Goal: Transaction & Acquisition: Download file/media

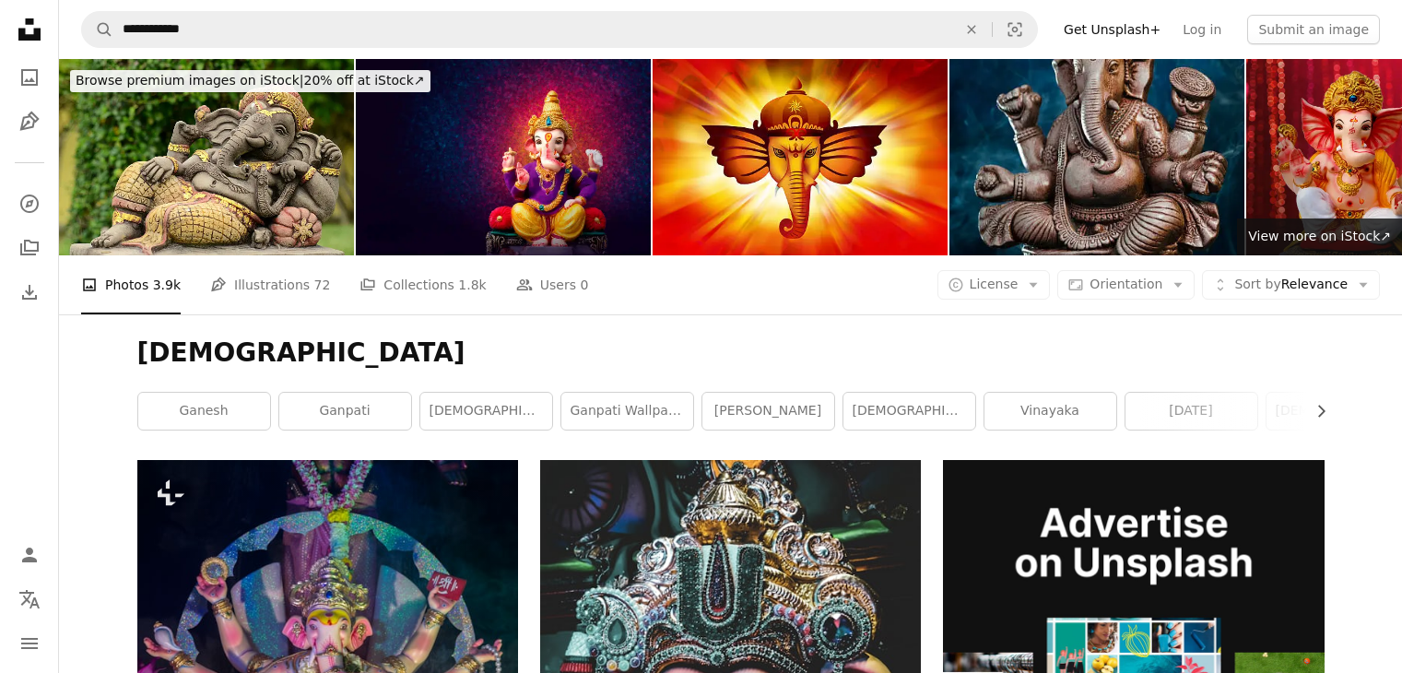
scroll to position [27698, 0]
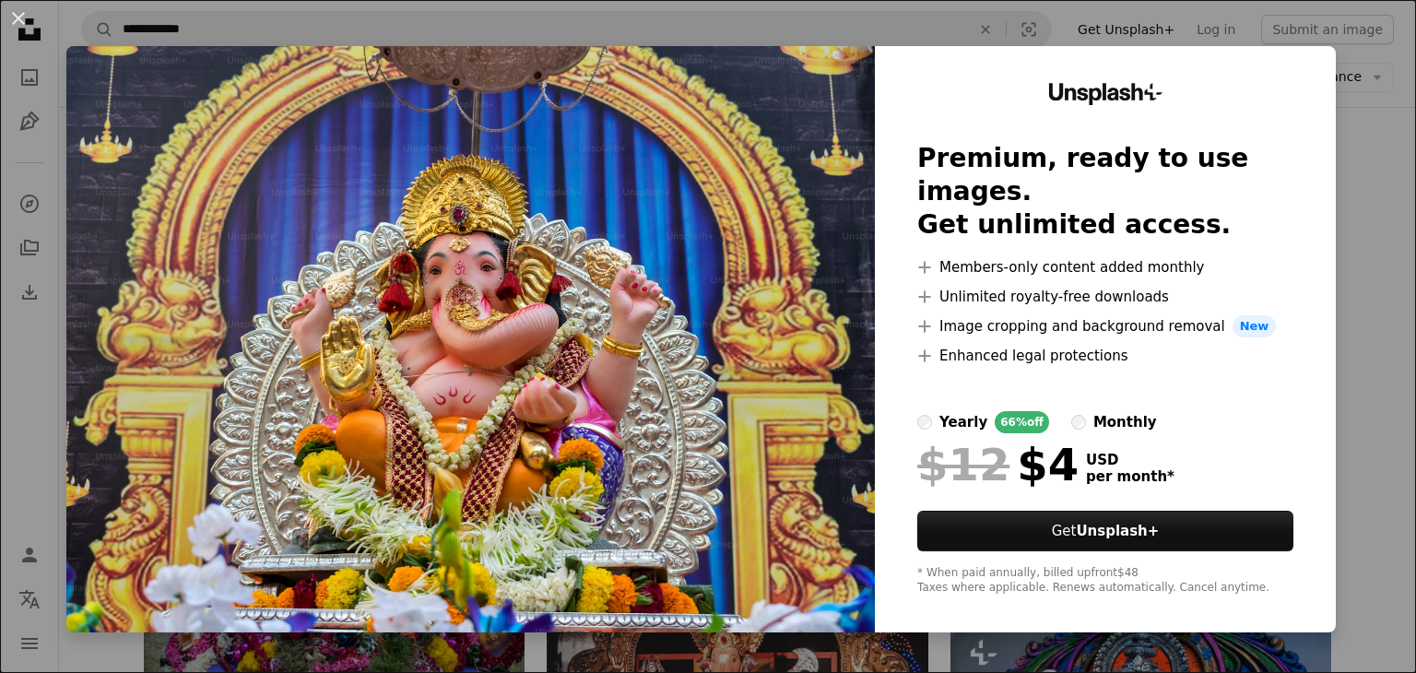
click at [1351, 166] on div "An X shape Unsplash+ Premium, ready to use images. Get unlimited access. A plus…" at bounding box center [708, 336] width 1416 height 673
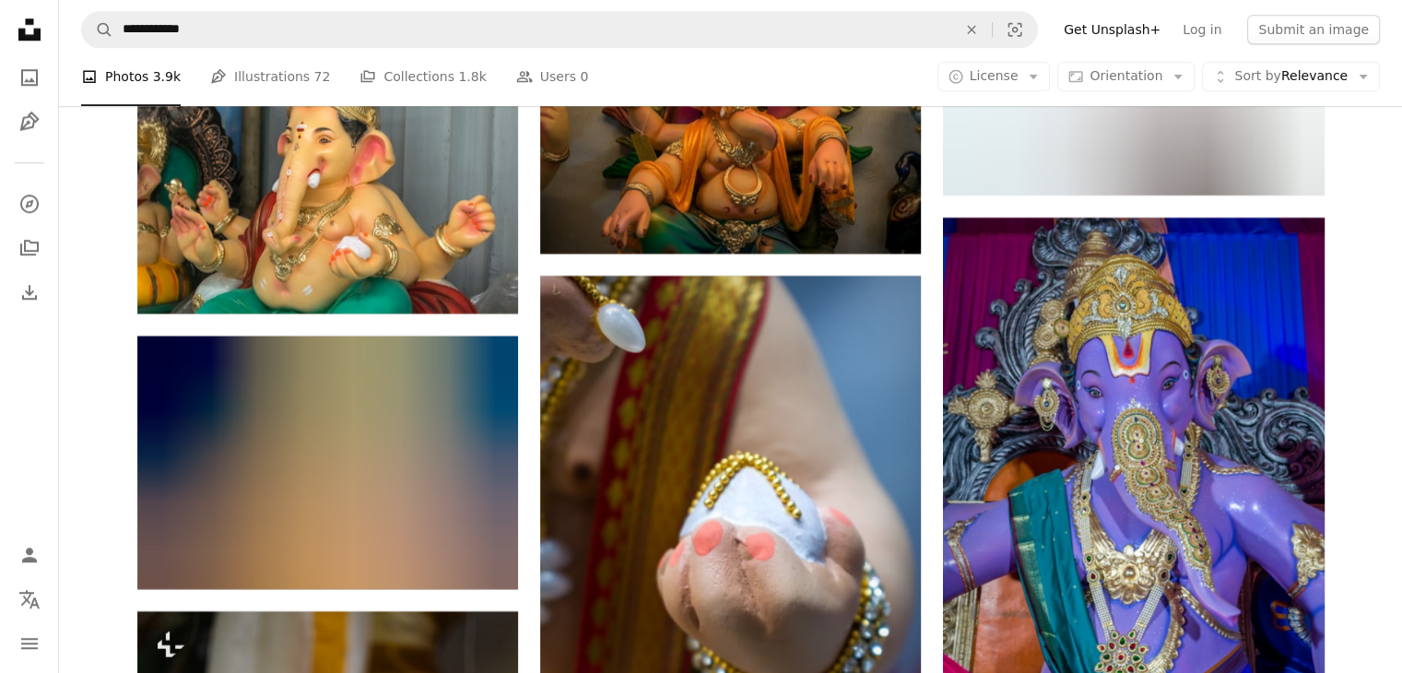
scroll to position [43670, 0]
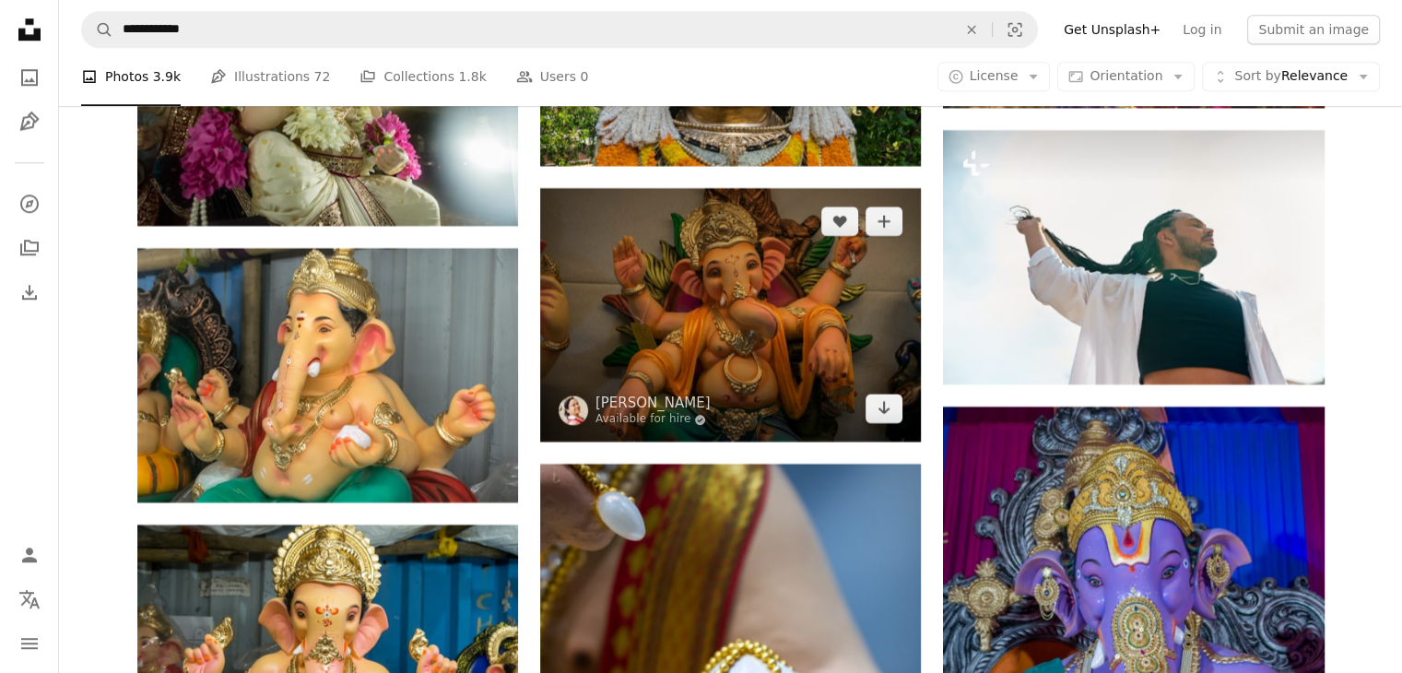
click at [777, 340] on img at bounding box center [730, 314] width 381 height 253
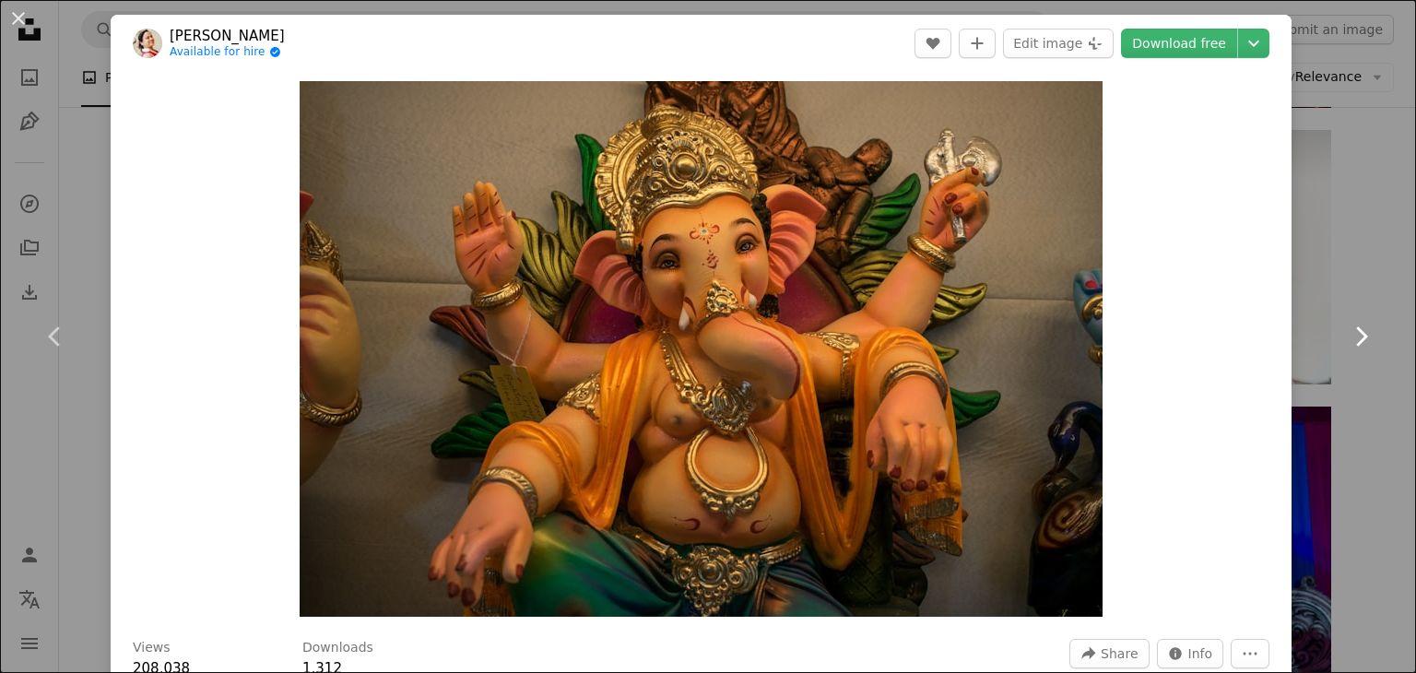
click at [1365, 314] on link "Chevron right" at bounding box center [1360, 336] width 111 height 177
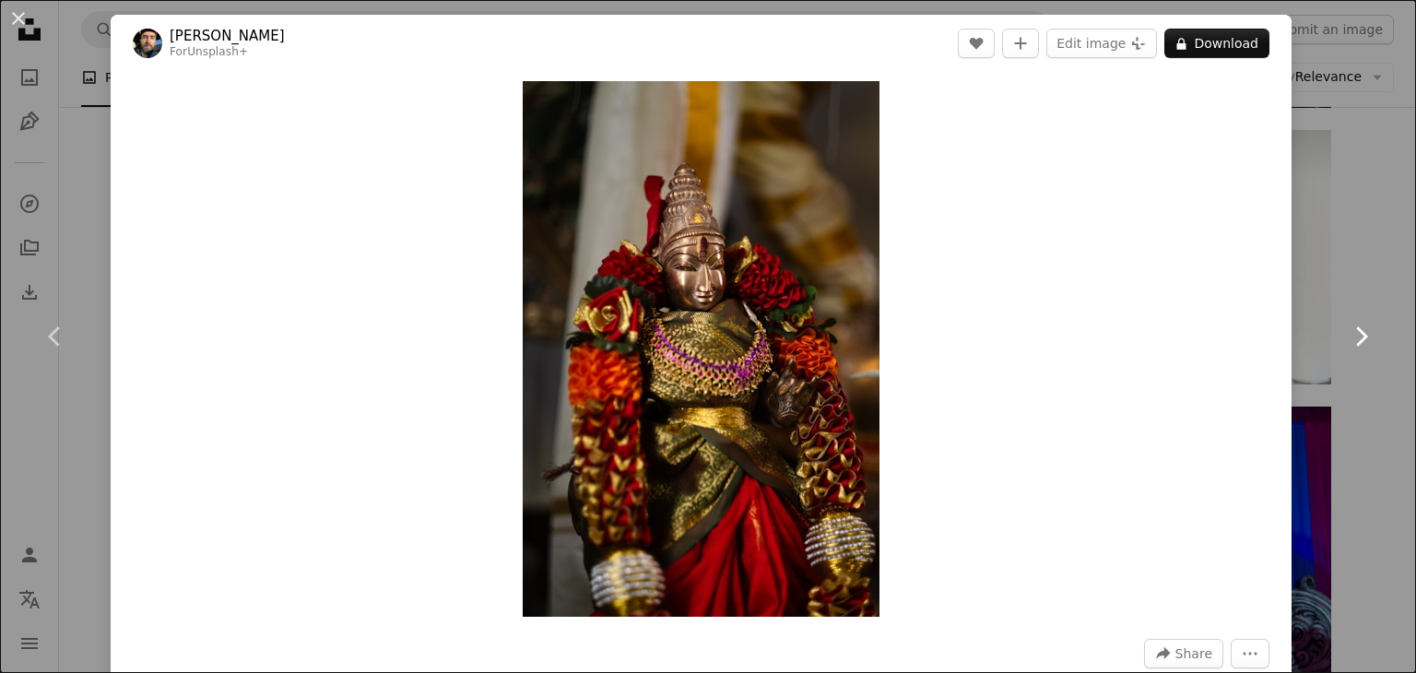
click at [1384, 292] on link "Chevron right" at bounding box center [1360, 336] width 111 height 177
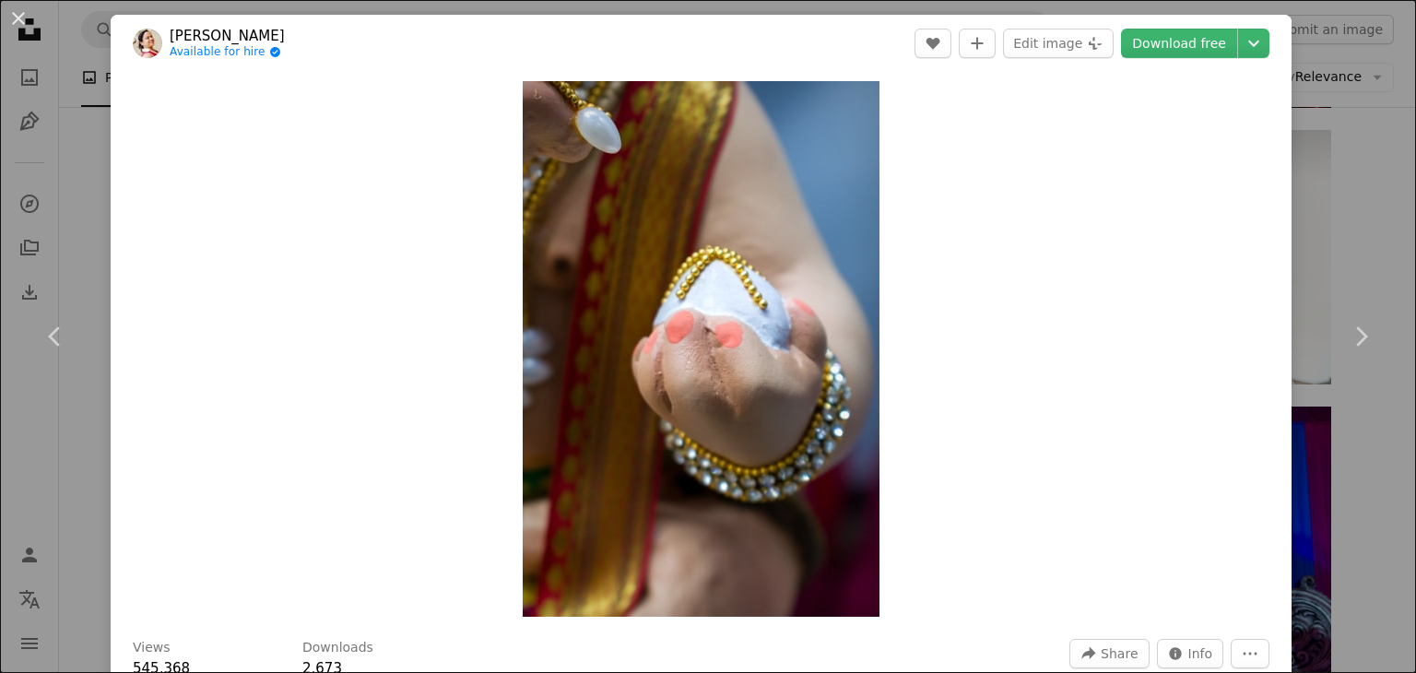
click at [1358, 226] on div "An X shape Chevron left Chevron right [PERSON_NAME] Available for hire A checkm…" at bounding box center [708, 336] width 1416 height 673
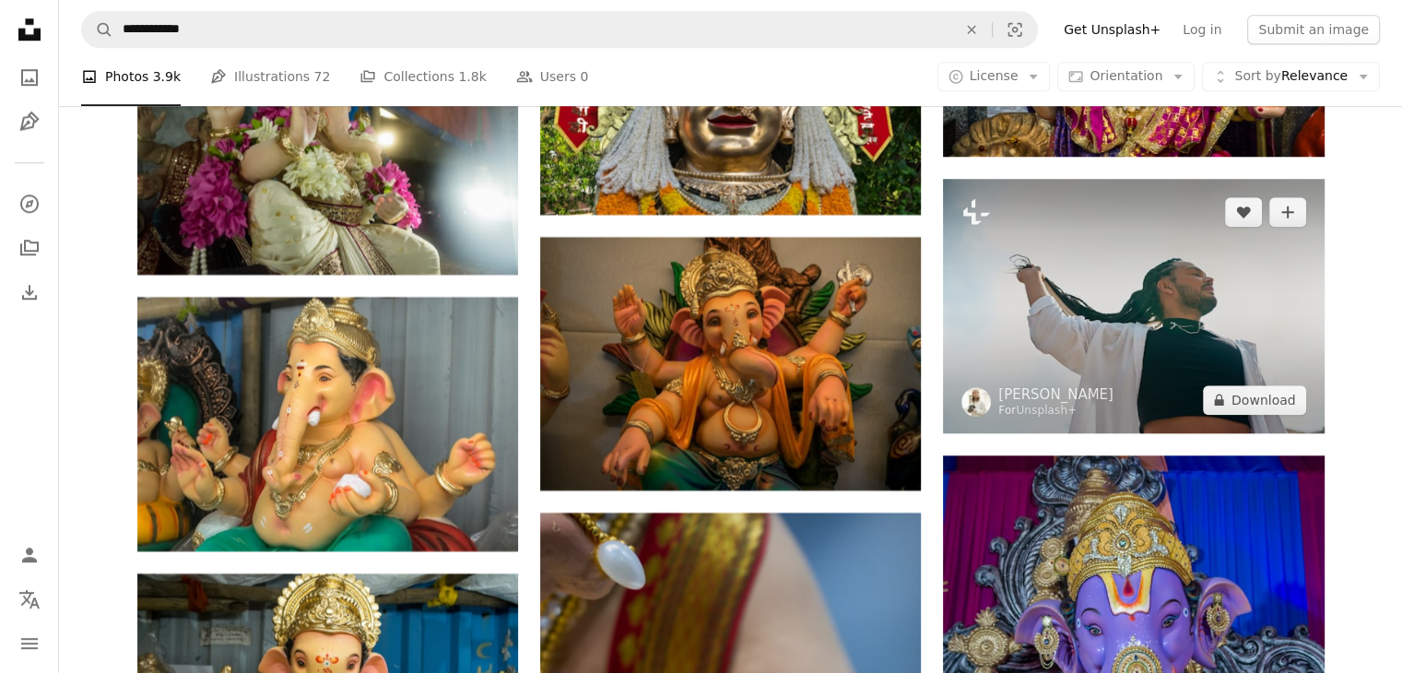
scroll to position [43618, 0]
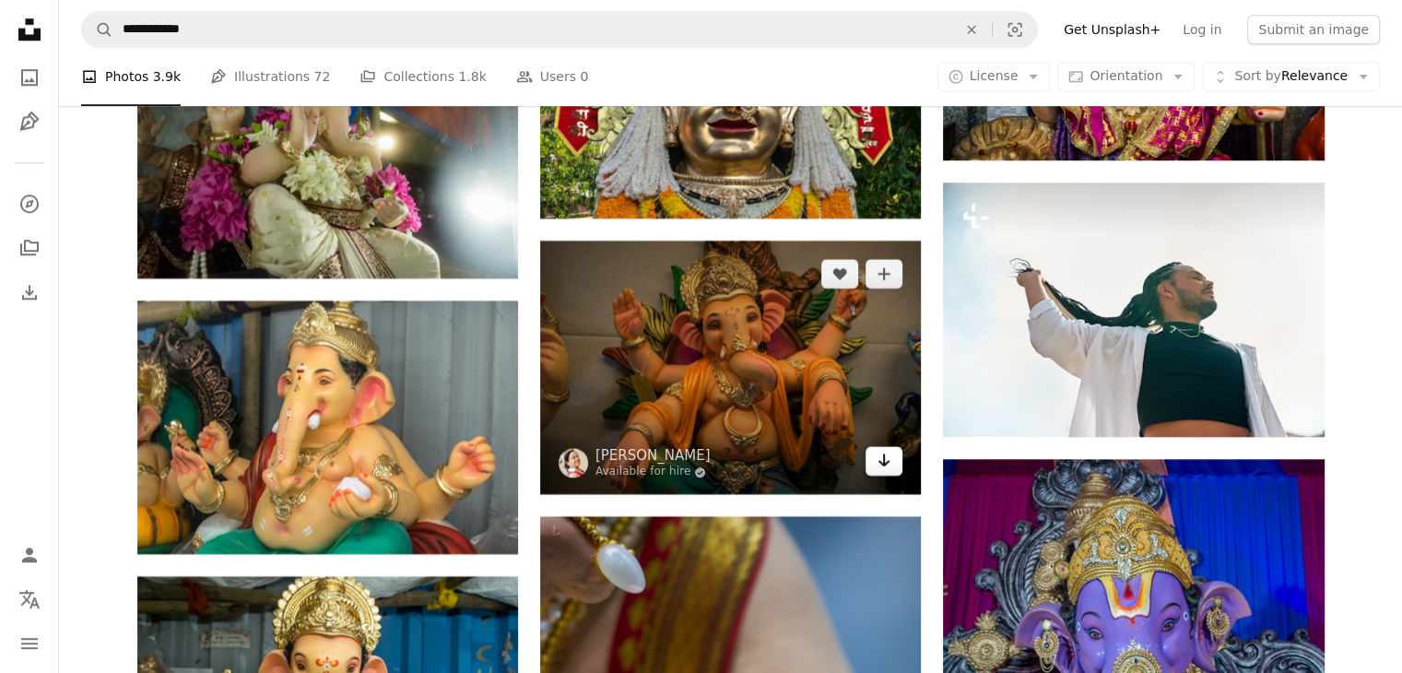
click at [876, 469] on icon "Arrow pointing down" at bounding box center [883, 460] width 15 height 22
